Goal: Information Seeking & Learning: Compare options

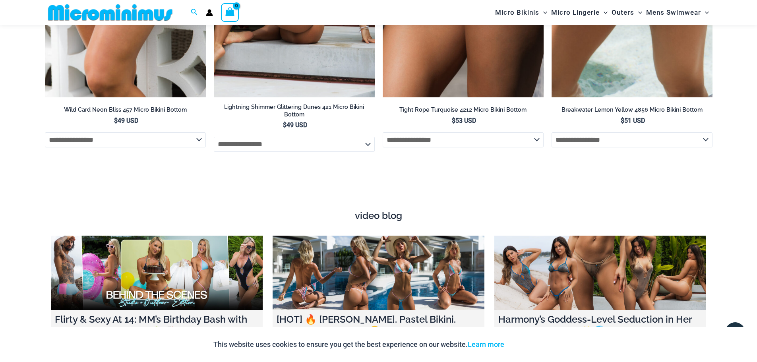
scroll to position [2894, 0]
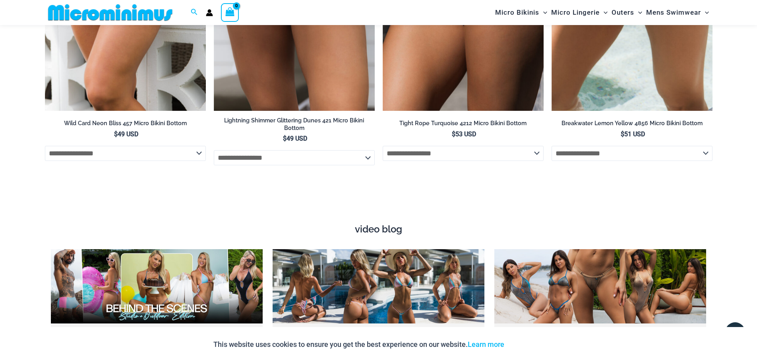
click at [134, 15] on img at bounding box center [110, 13] width 131 height 18
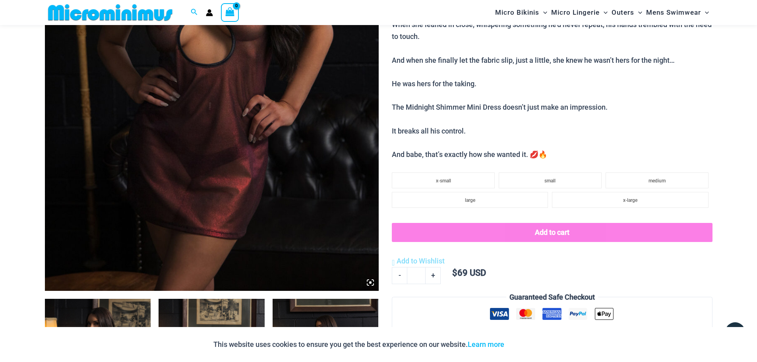
scroll to position [232, 0]
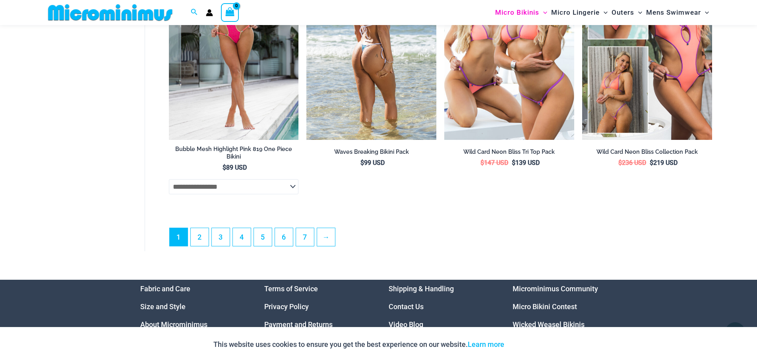
scroll to position [2258, 0]
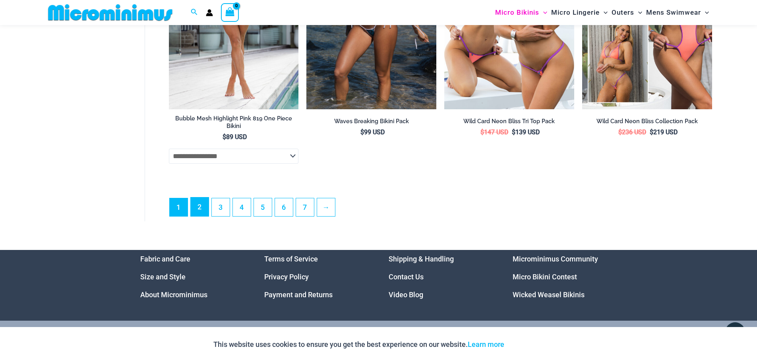
click at [200, 216] on link "2" at bounding box center [200, 207] width 18 height 19
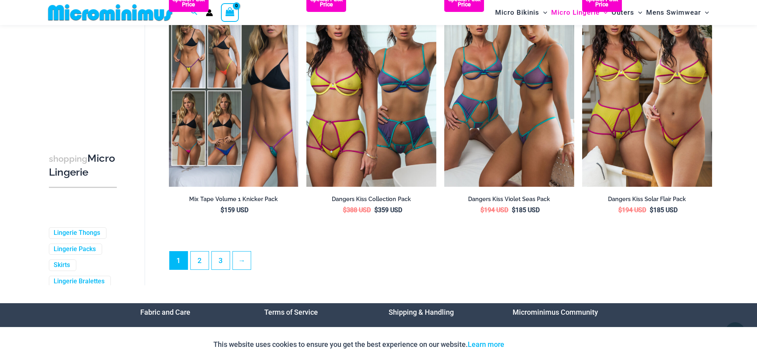
scroll to position [2060, 0]
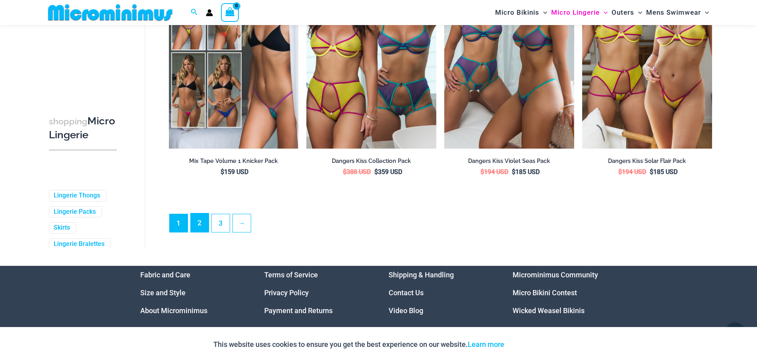
click at [201, 229] on link "2" at bounding box center [200, 222] width 18 height 19
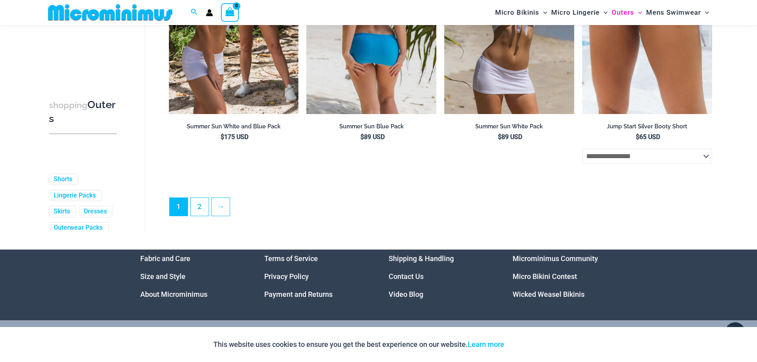
scroll to position [2139, 0]
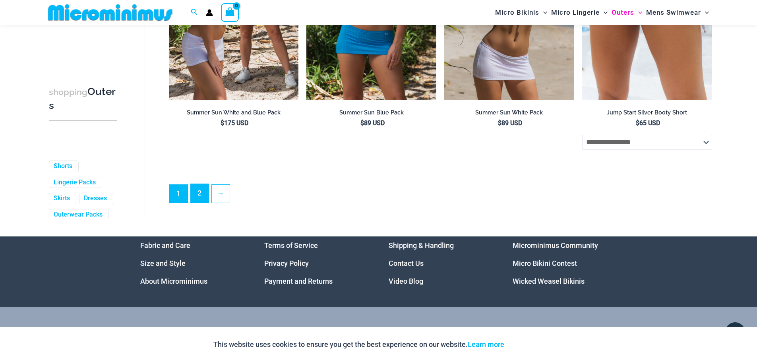
click at [198, 203] on link "2" at bounding box center [200, 193] width 18 height 19
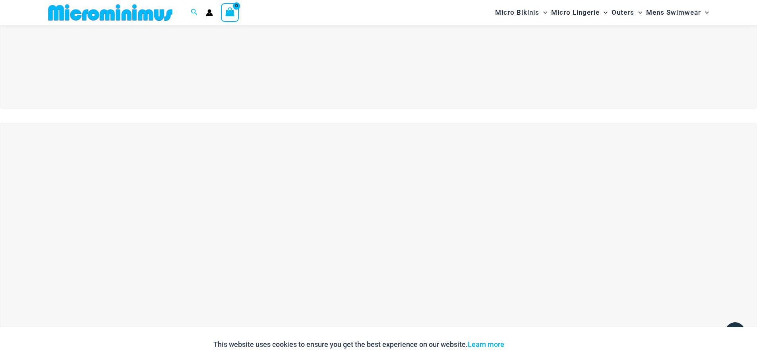
scroll to position [231, 0]
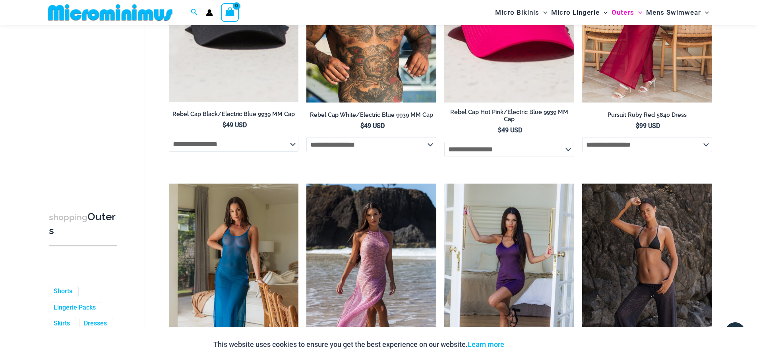
scroll to position [949, 0]
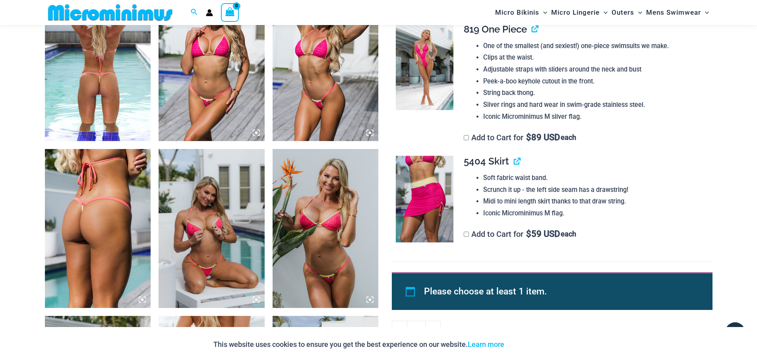
scroll to position [748, 0]
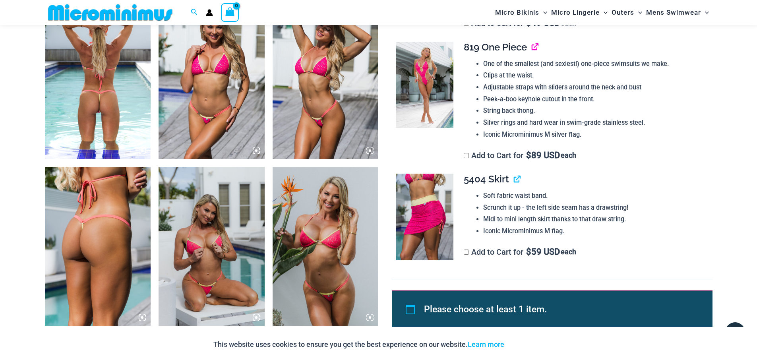
click at [532, 47] on link "View product" at bounding box center [532, 47] width 0 height 12
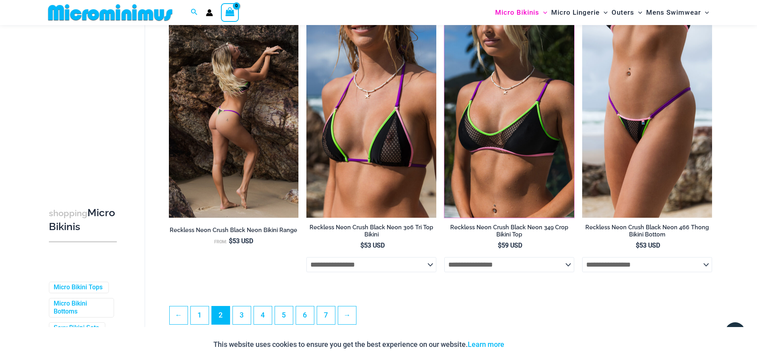
scroll to position [1980, 0]
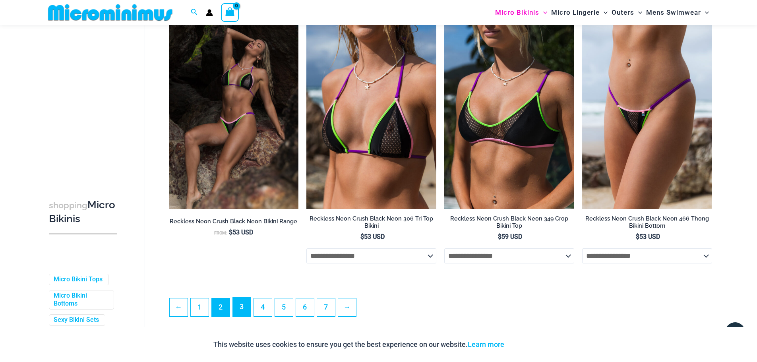
click at [241, 316] on link "3" at bounding box center [242, 307] width 18 height 19
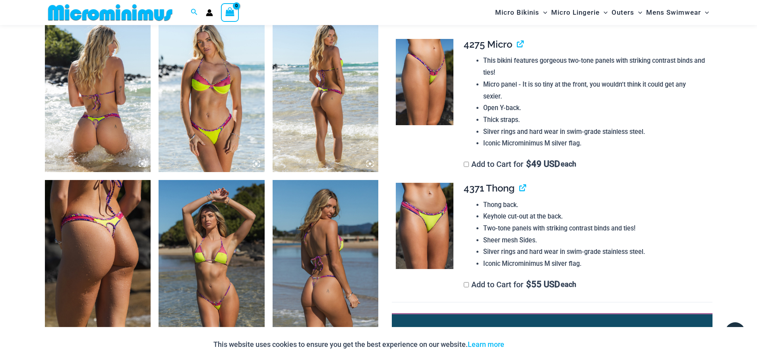
scroll to position [668, 0]
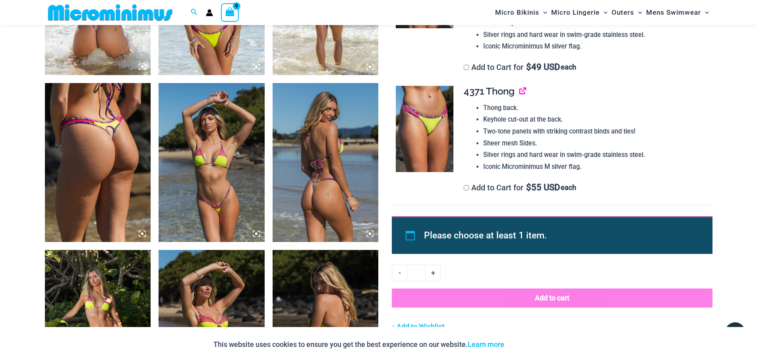
click at [519, 85] on link "View product" at bounding box center [519, 91] width 0 height 12
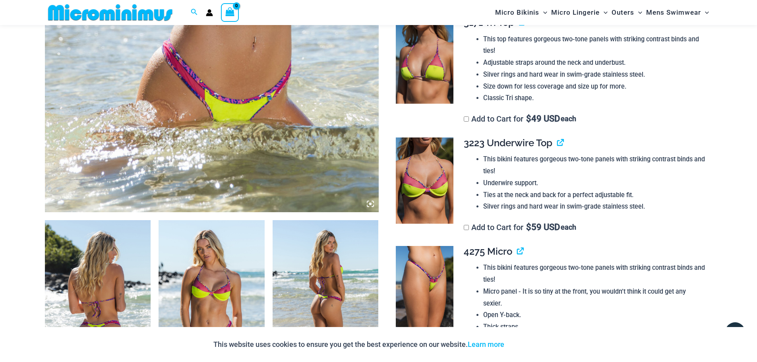
scroll to position [311, 0]
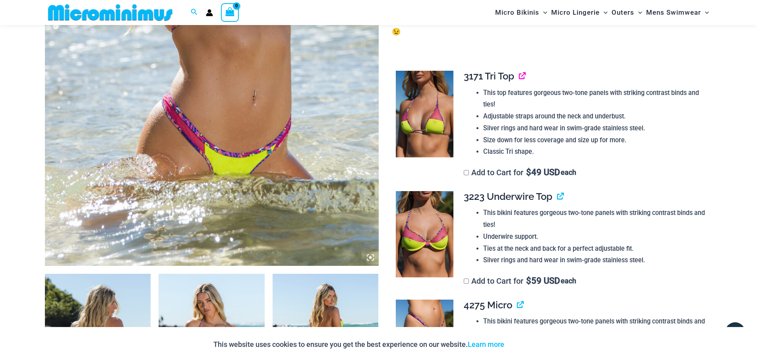
click at [519, 70] on link "View product" at bounding box center [519, 76] width 0 height 12
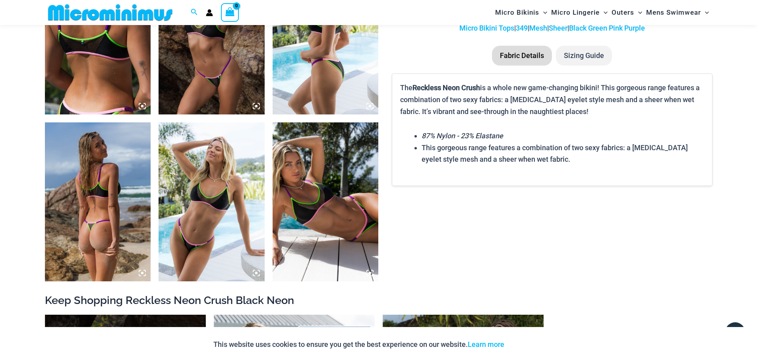
scroll to position [590, 0]
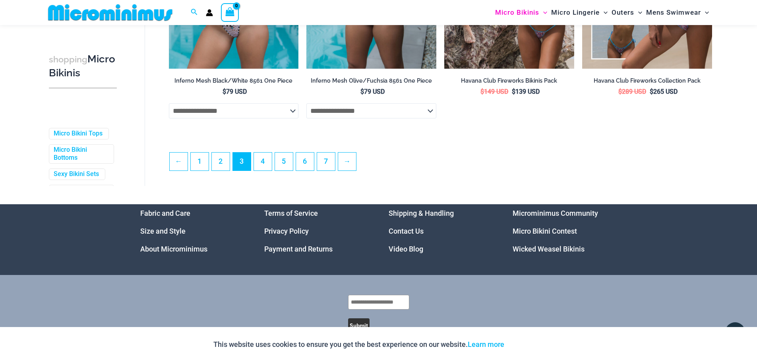
scroll to position [2139, 0]
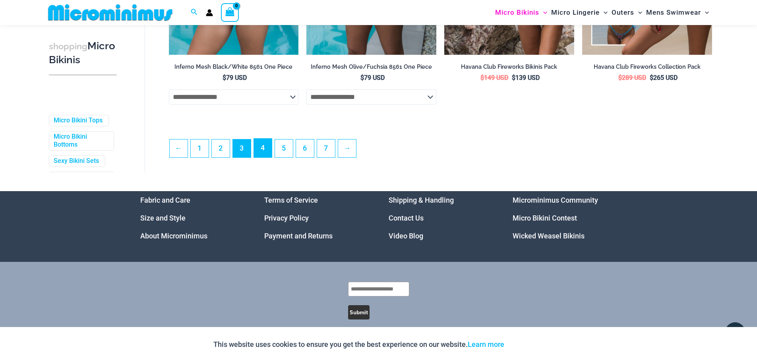
click at [260, 157] on link "4" at bounding box center [263, 148] width 18 height 19
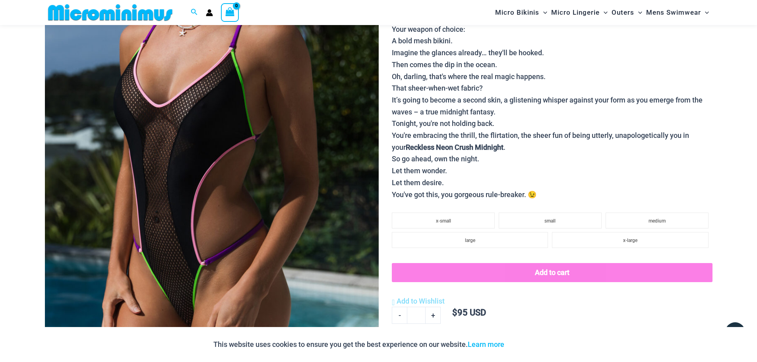
scroll to position [152, 0]
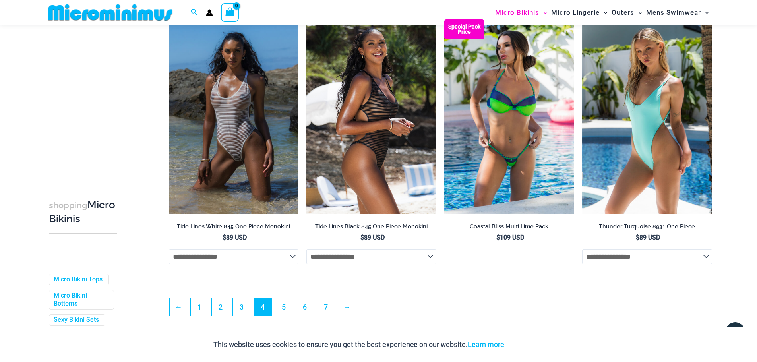
scroll to position [2021, 0]
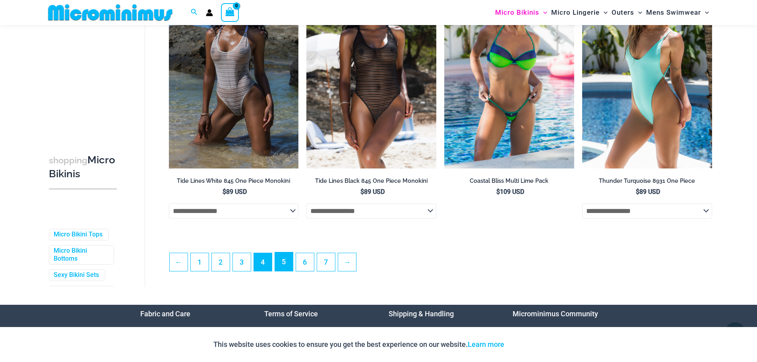
click at [281, 270] on link "5" at bounding box center [284, 261] width 18 height 19
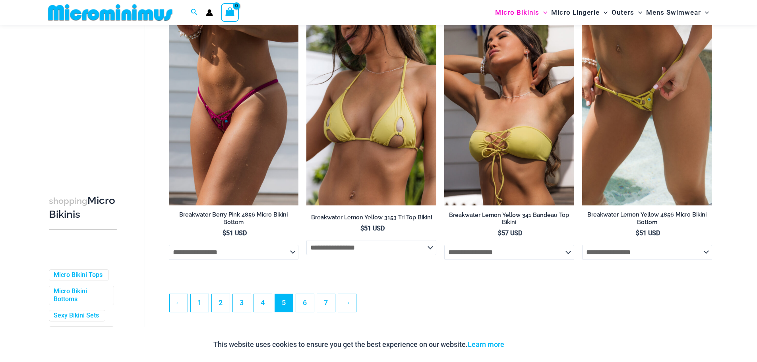
scroll to position [1980, 0]
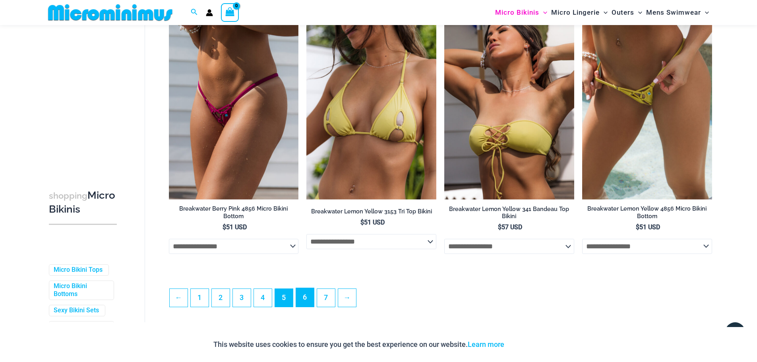
click at [305, 302] on link "6" at bounding box center [305, 297] width 18 height 19
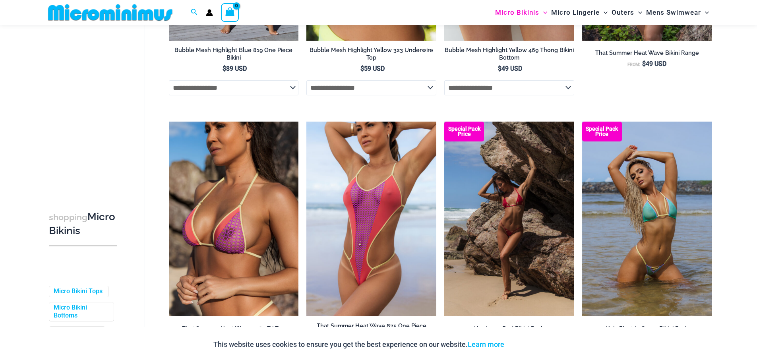
scroll to position [2027, 0]
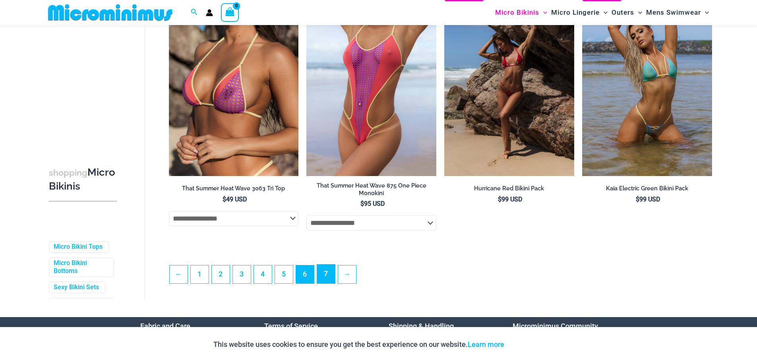
click at [328, 283] on link "7" at bounding box center [326, 274] width 18 height 19
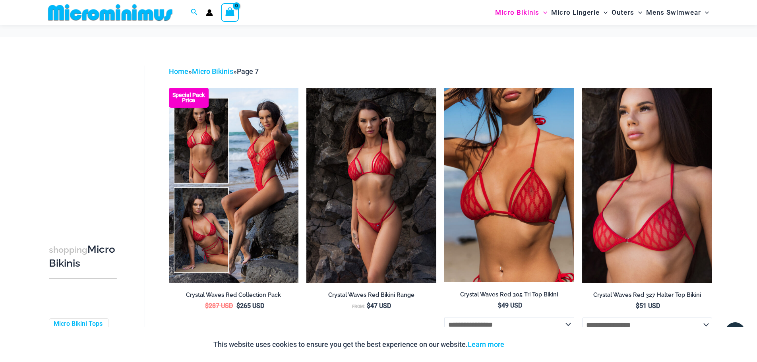
scroll to position [511, 0]
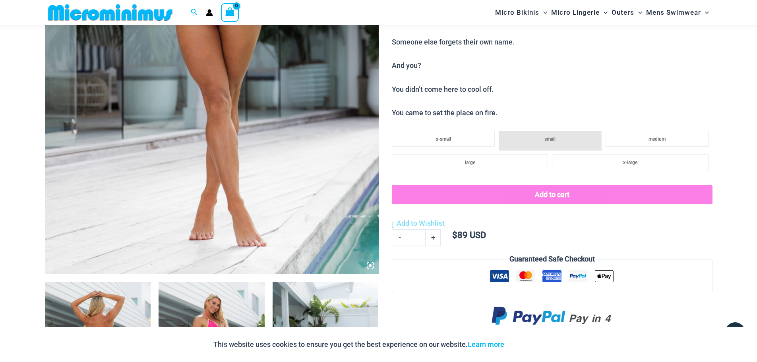
scroll to position [311, 0]
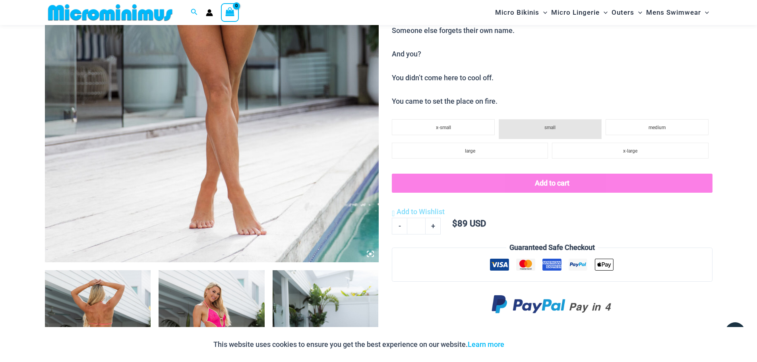
click at [369, 254] on icon at bounding box center [370, 254] width 2 height 2
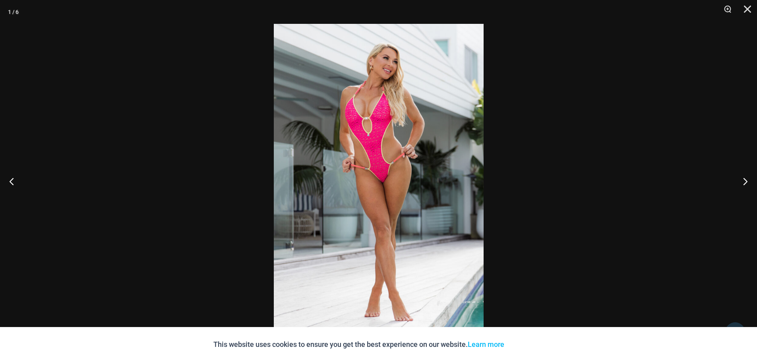
click at [371, 130] on img at bounding box center [379, 181] width 210 height 314
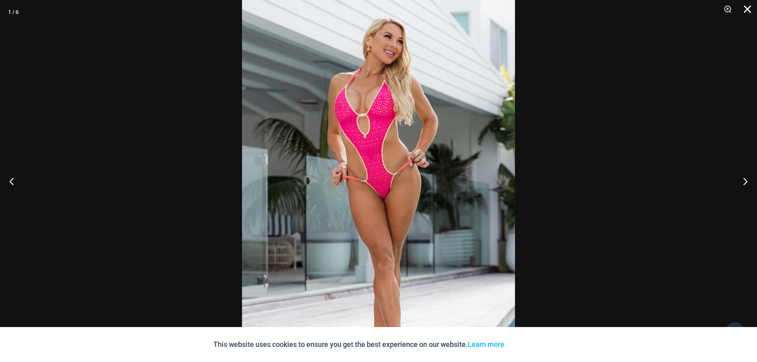
click at [748, 9] on button "Close" at bounding box center [745, 12] width 20 height 24
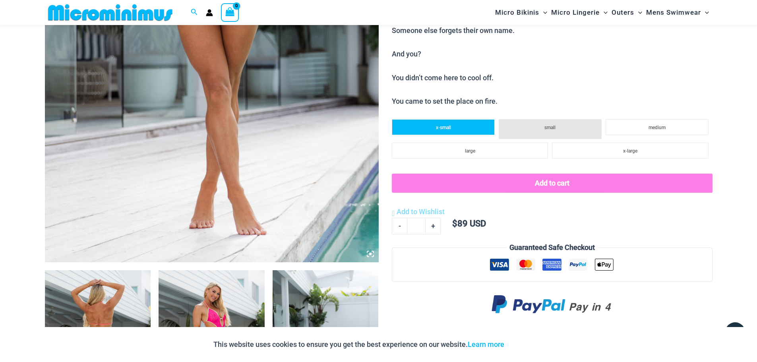
scroll to position [112, 0]
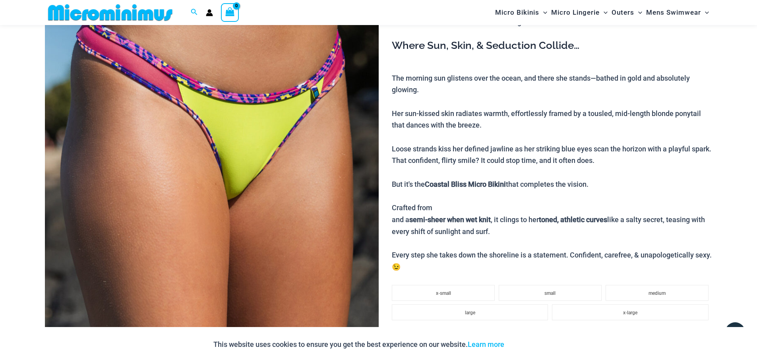
scroll to position [152, 0]
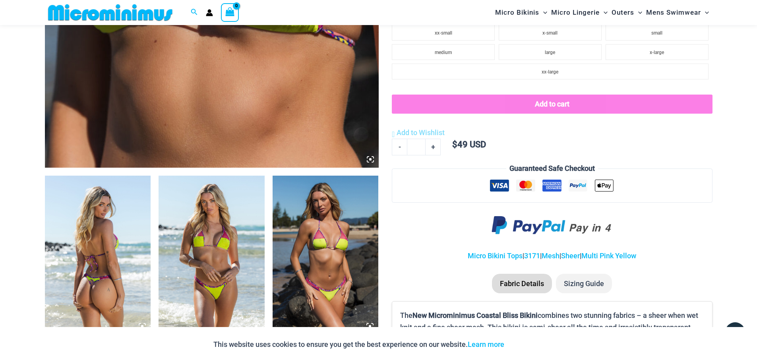
scroll to position [430, 0]
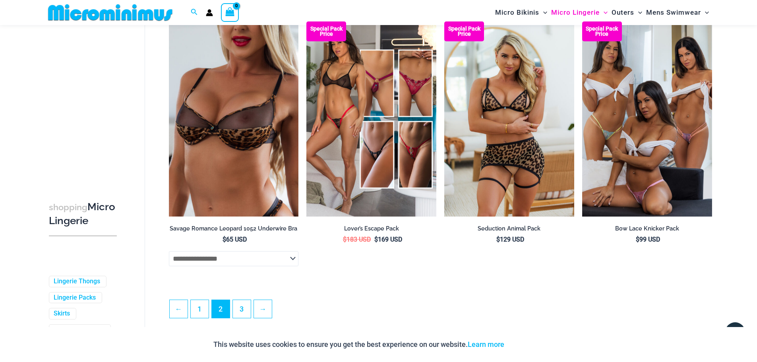
scroll to position [1980, 0]
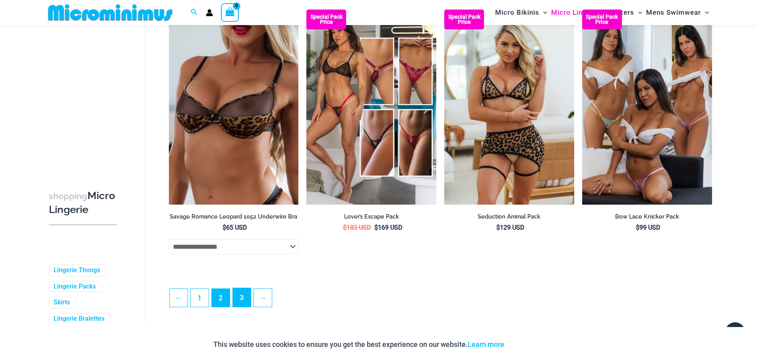
click at [240, 307] on link "3" at bounding box center [242, 297] width 18 height 19
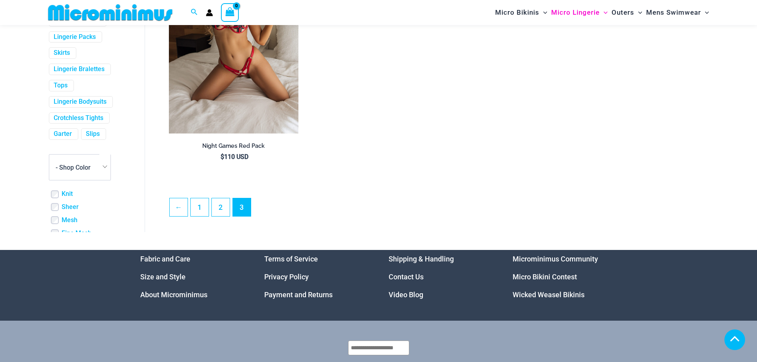
scroll to position [151, 0]
